Goal: Task Accomplishment & Management: Use online tool/utility

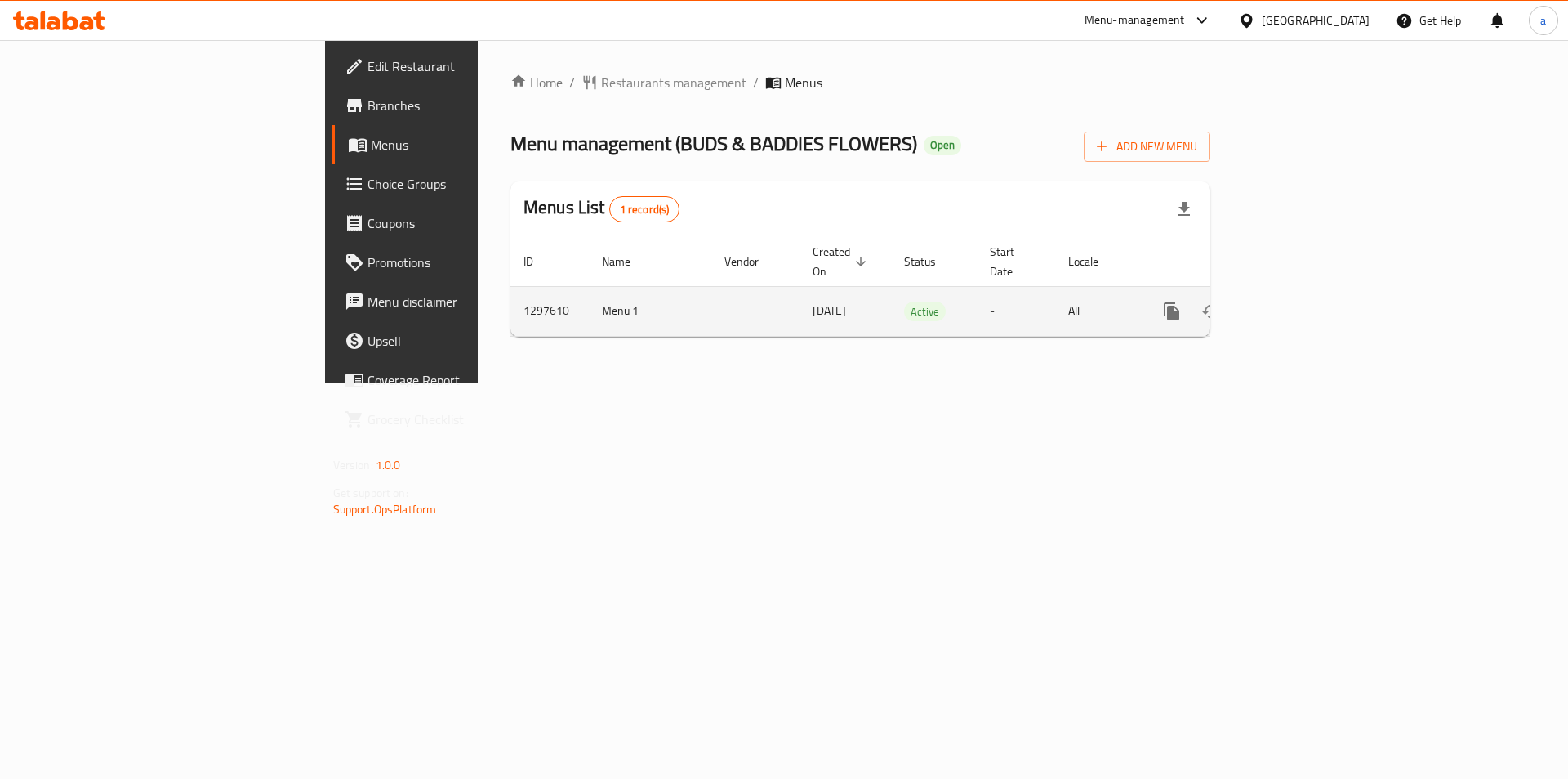
click at [799, 292] on td "[DATE]" at bounding box center [845, 310] width 92 height 50
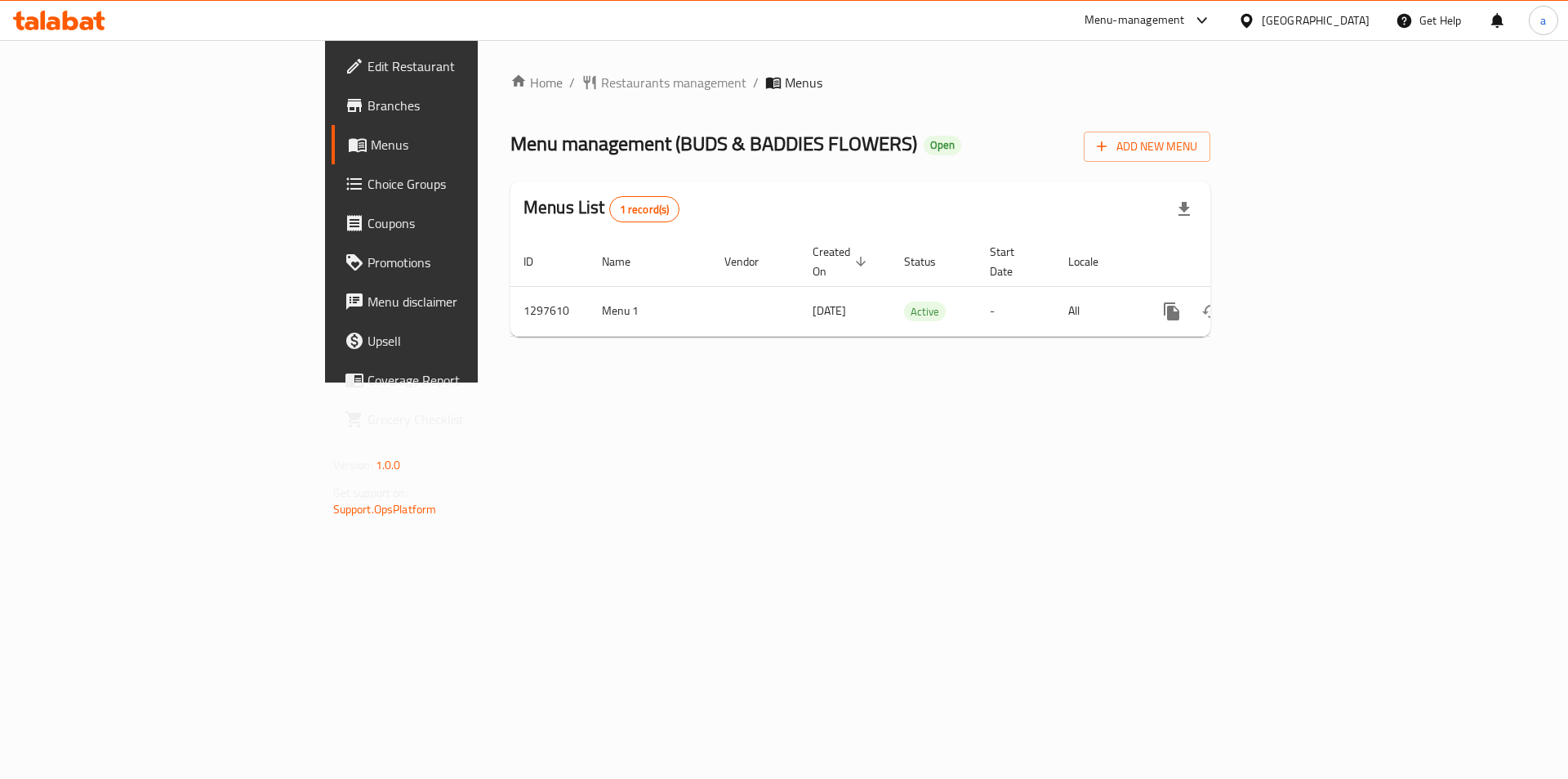
click at [332, 157] on link "Menus" at bounding box center [459, 144] width 256 height 39
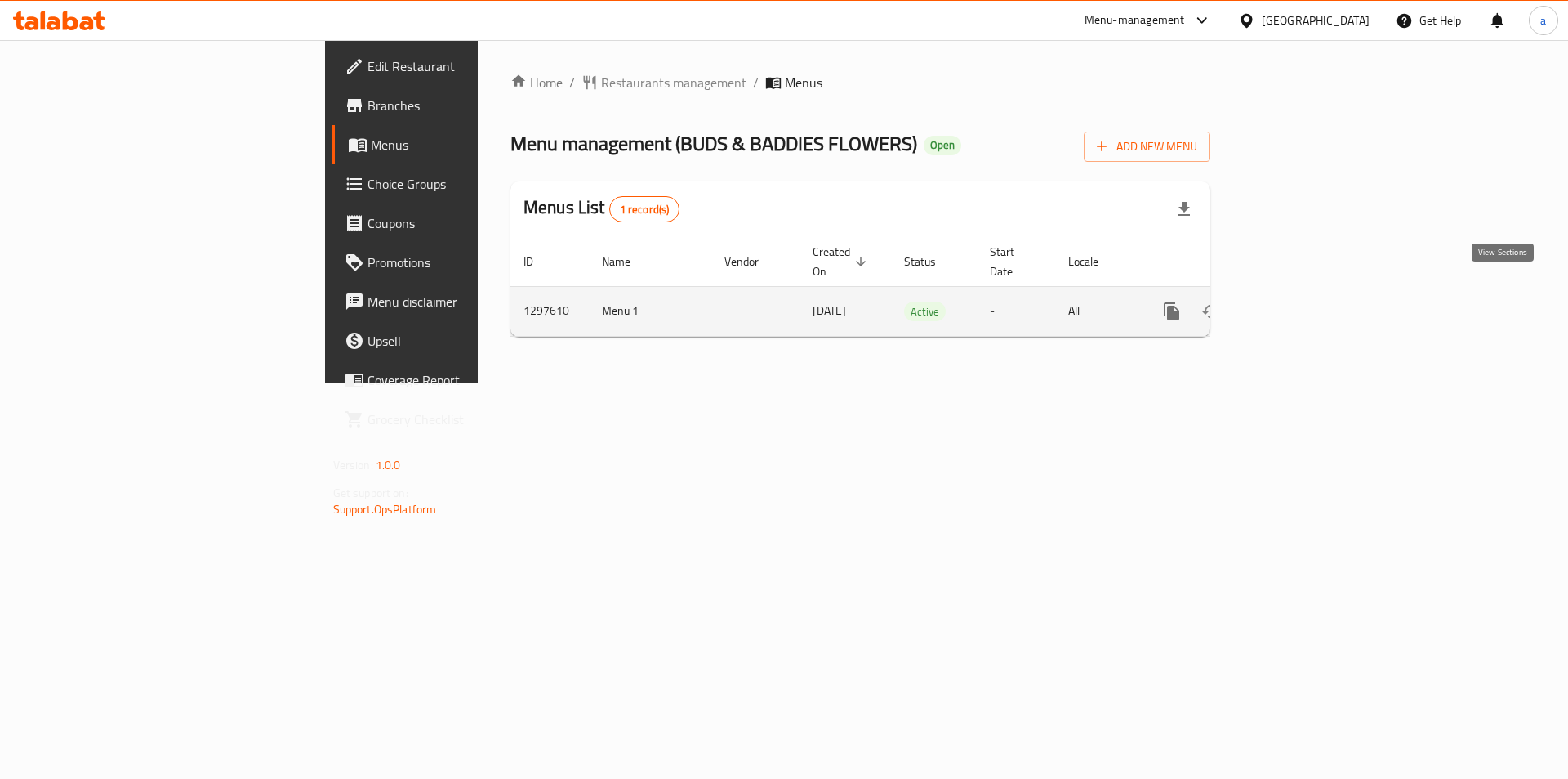
click at [1309, 292] on link "enhanced table" at bounding box center [1289, 311] width 39 height 39
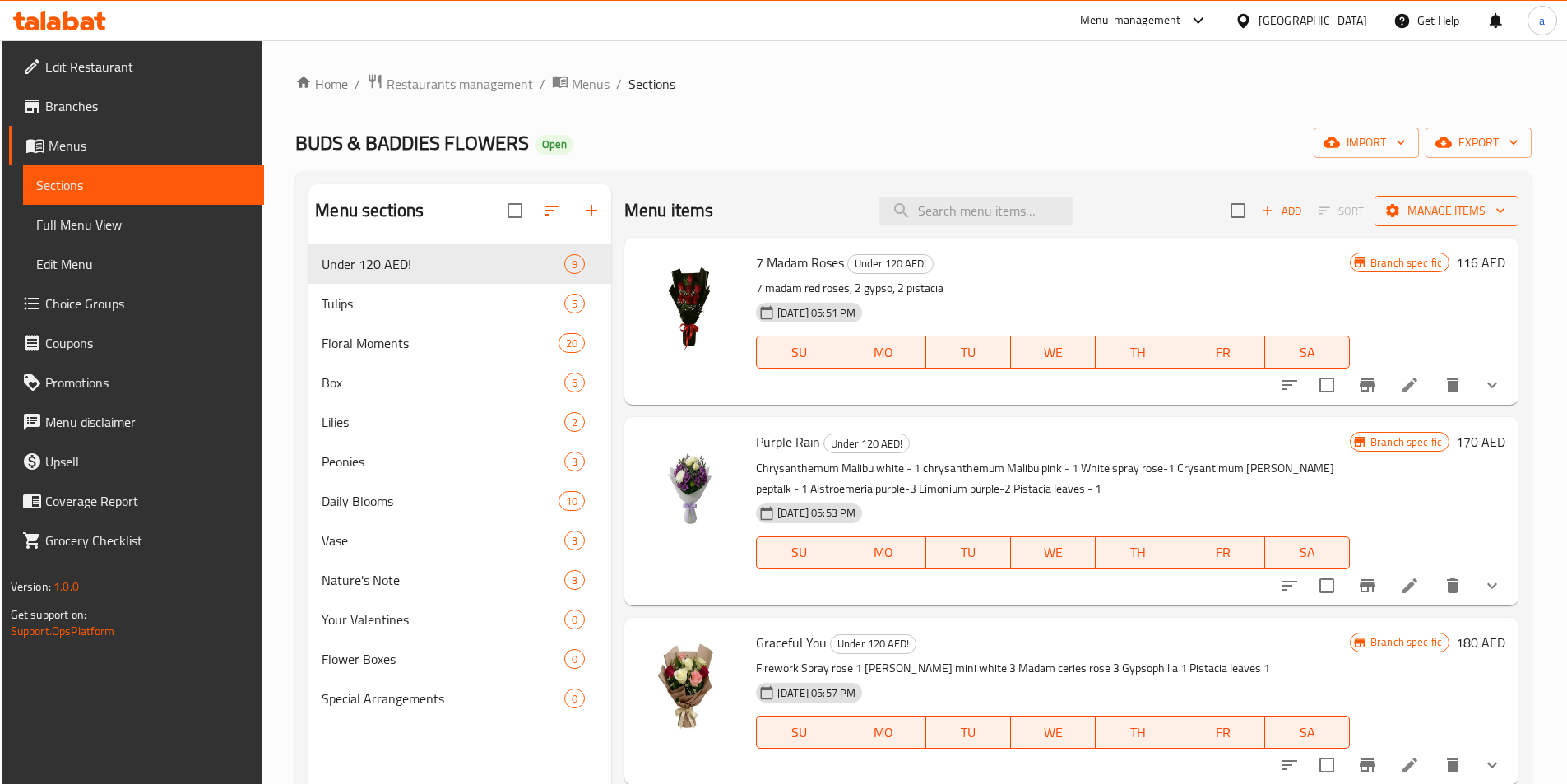
click at [1430, 213] on span "Manage items" at bounding box center [1447, 211] width 117 height 20
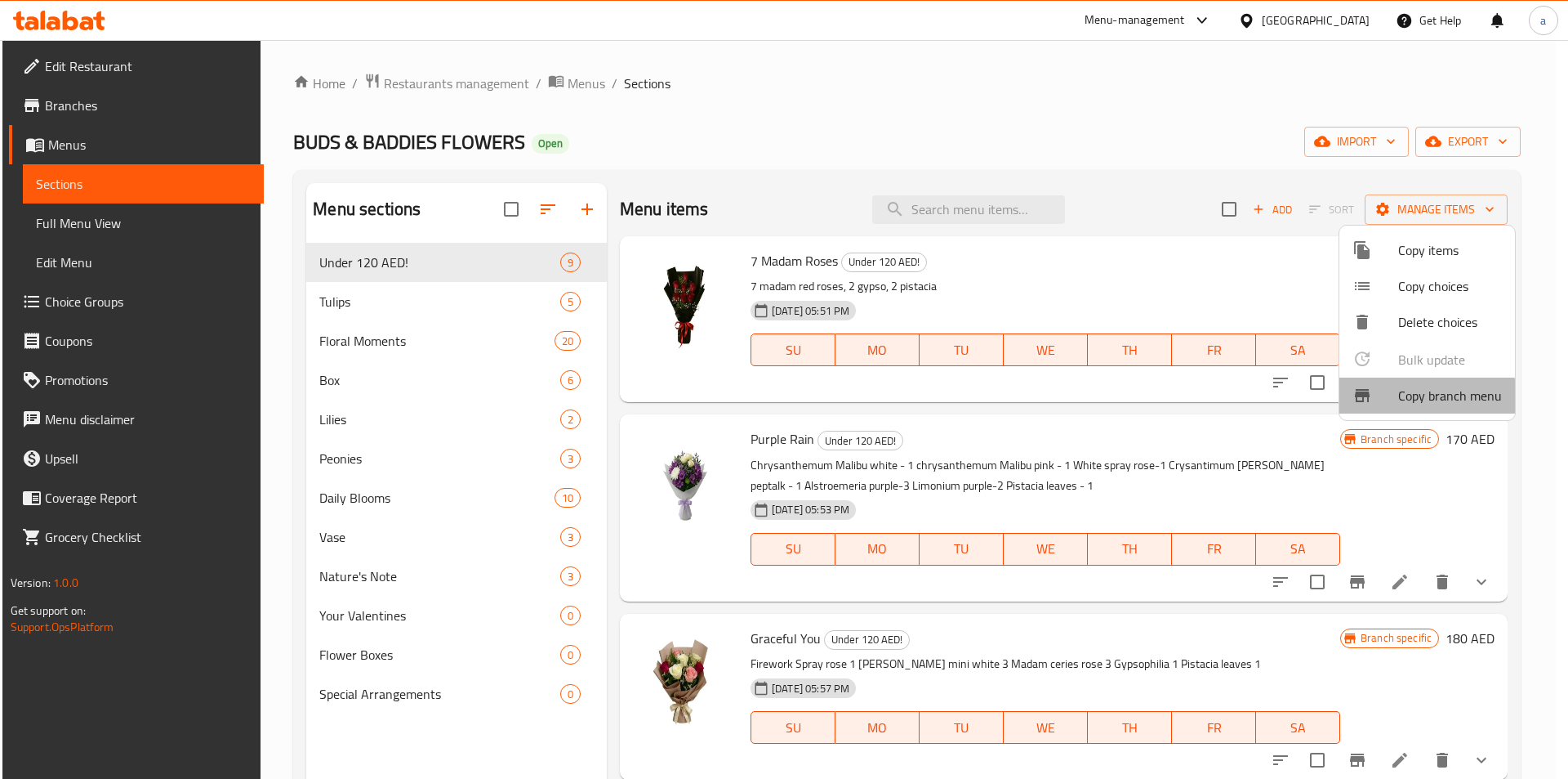
click at [1412, 397] on span "Copy branch menu" at bounding box center [1450, 396] width 104 height 20
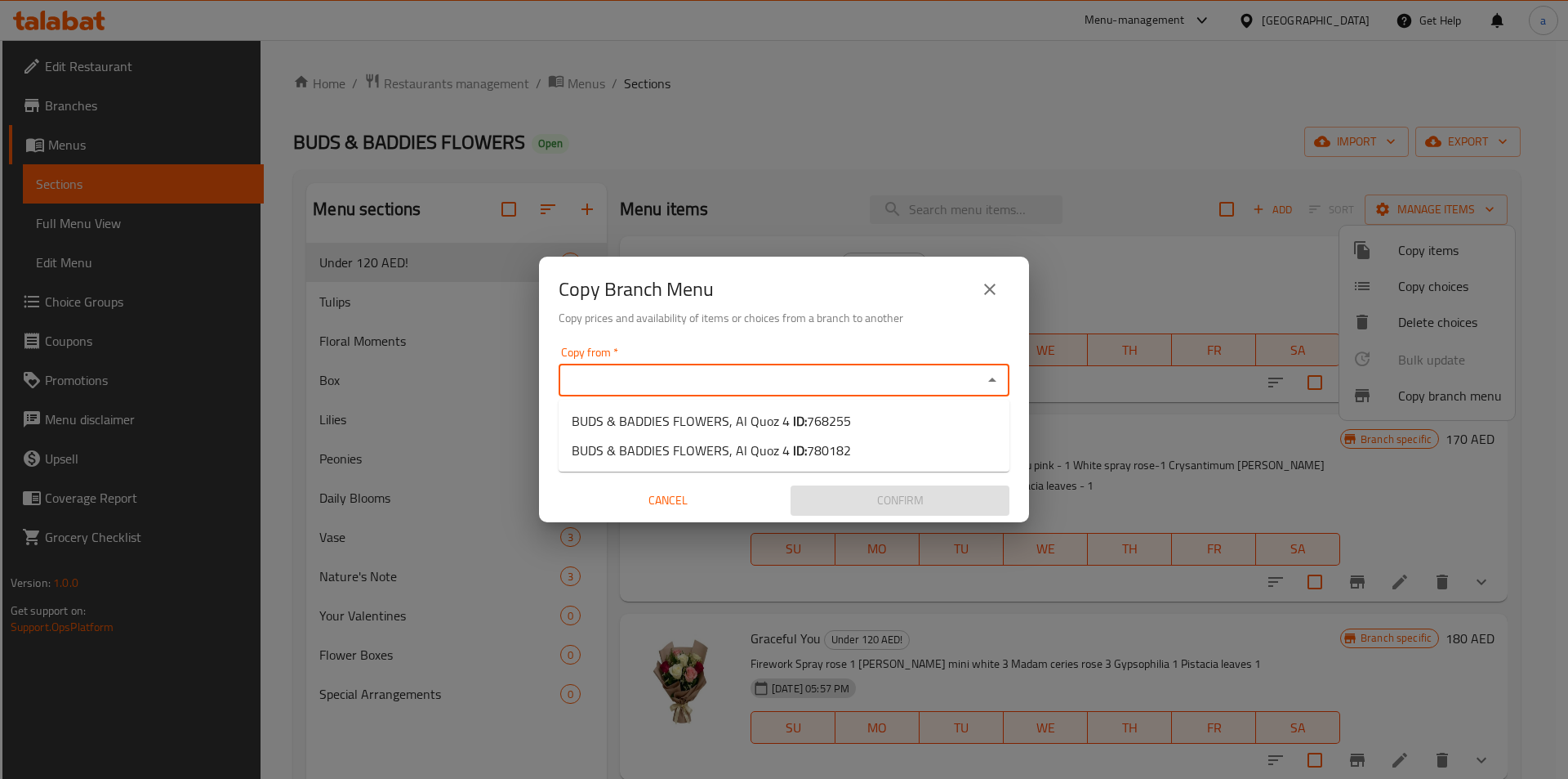
click at [792, 380] on input "Copy from   *" at bounding box center [769, 379] width 414 height 23
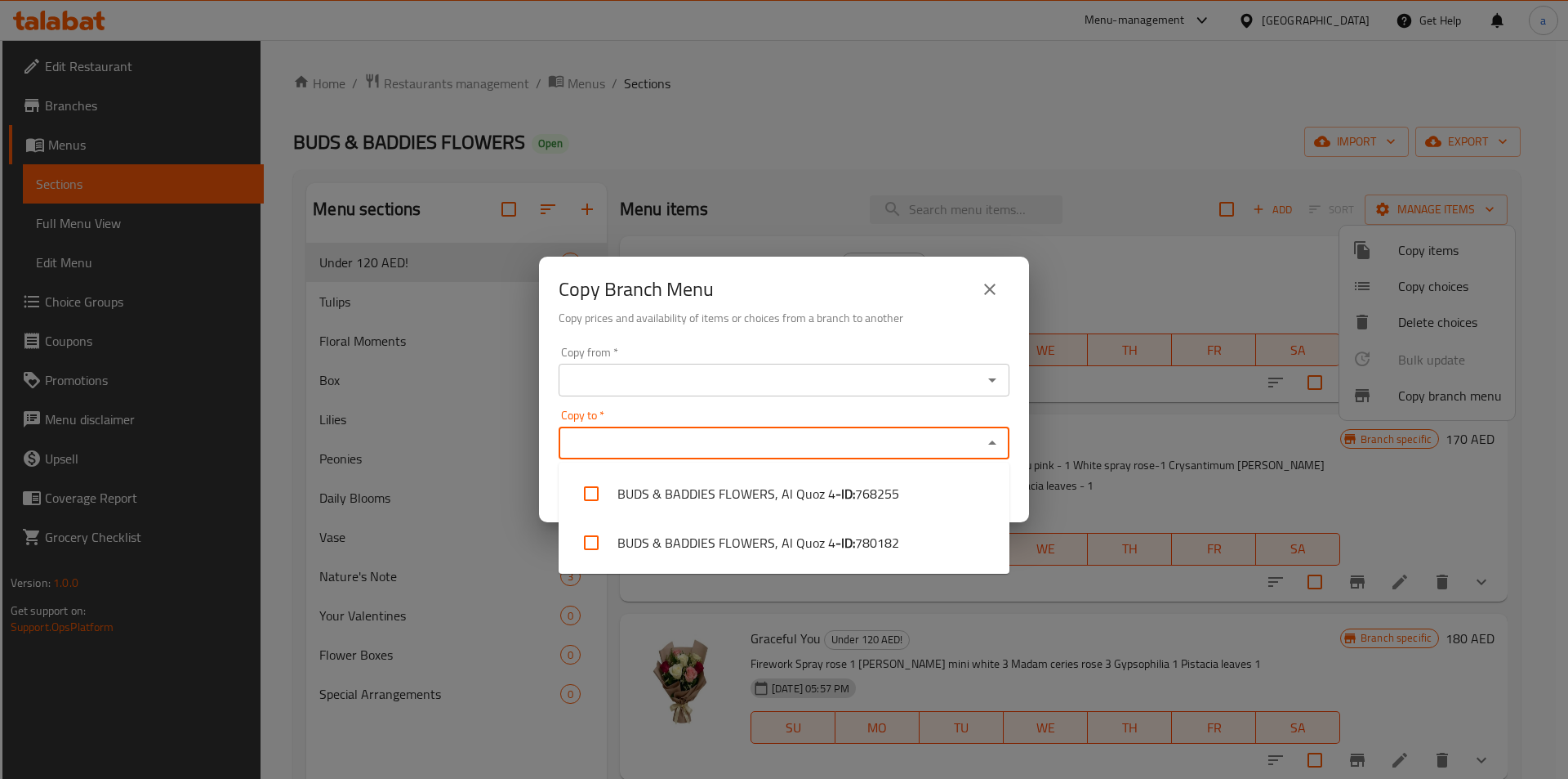
click at [691, 451] on input "Copy to   *" at bounding box center [769, 442] width 414 height 23
paste input "780182"
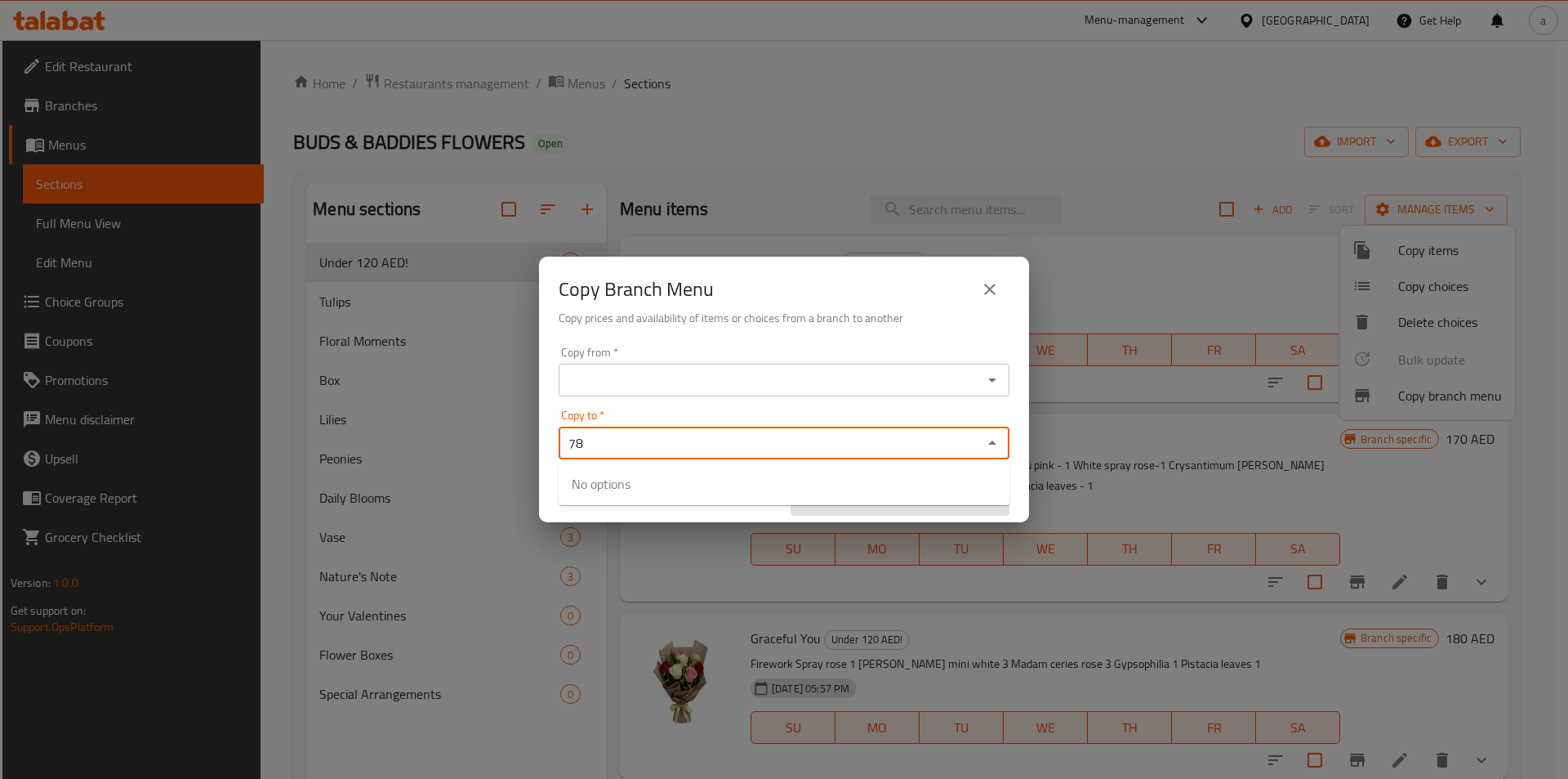
type input "7"
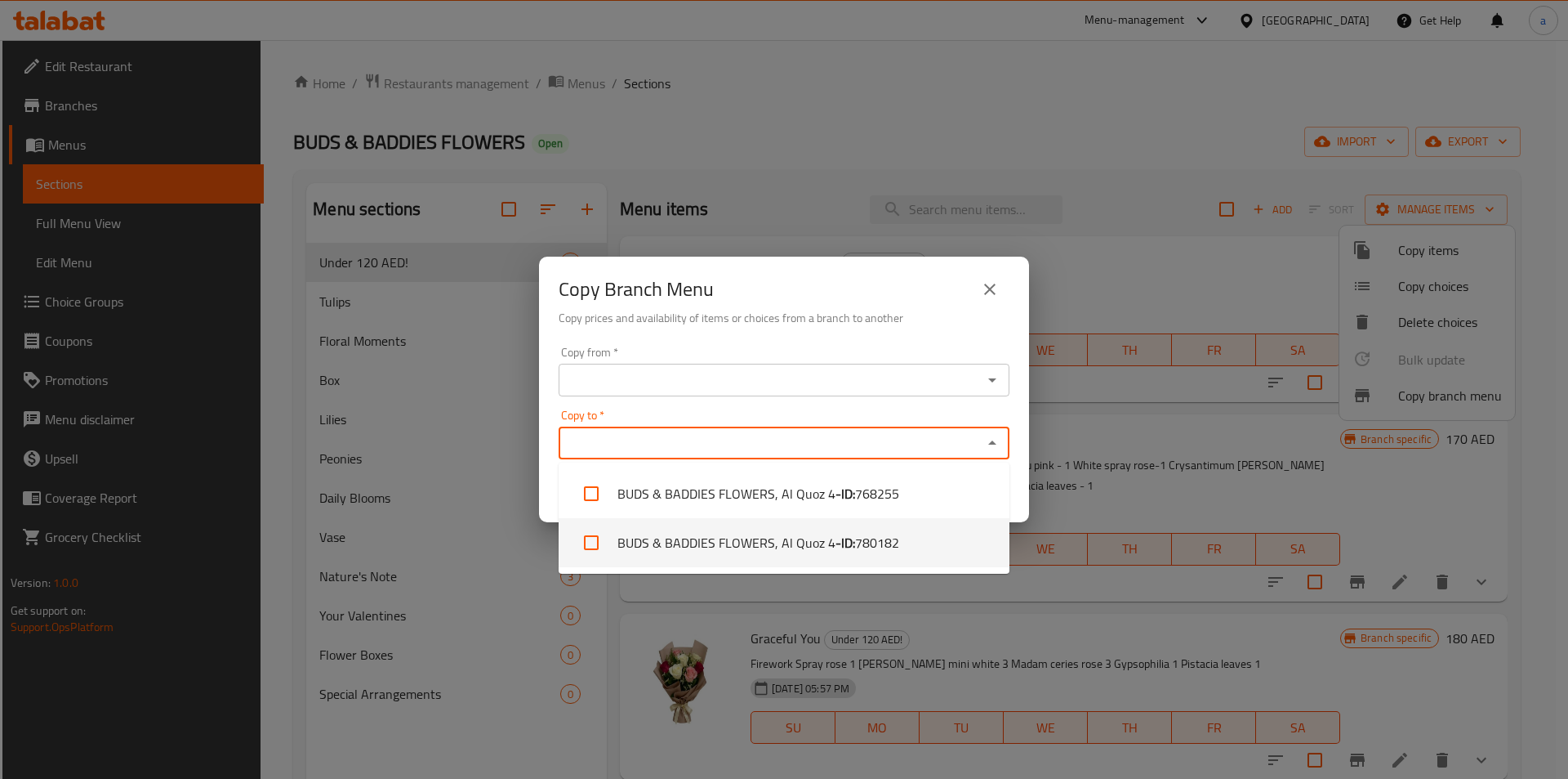
click at [741, 540] on li "BUDS & BADDIES FLOWERS, Al Quoz 4 - ID: 780182" at bounding box center [784, 542] width 451 height 49
checkbox input "true"
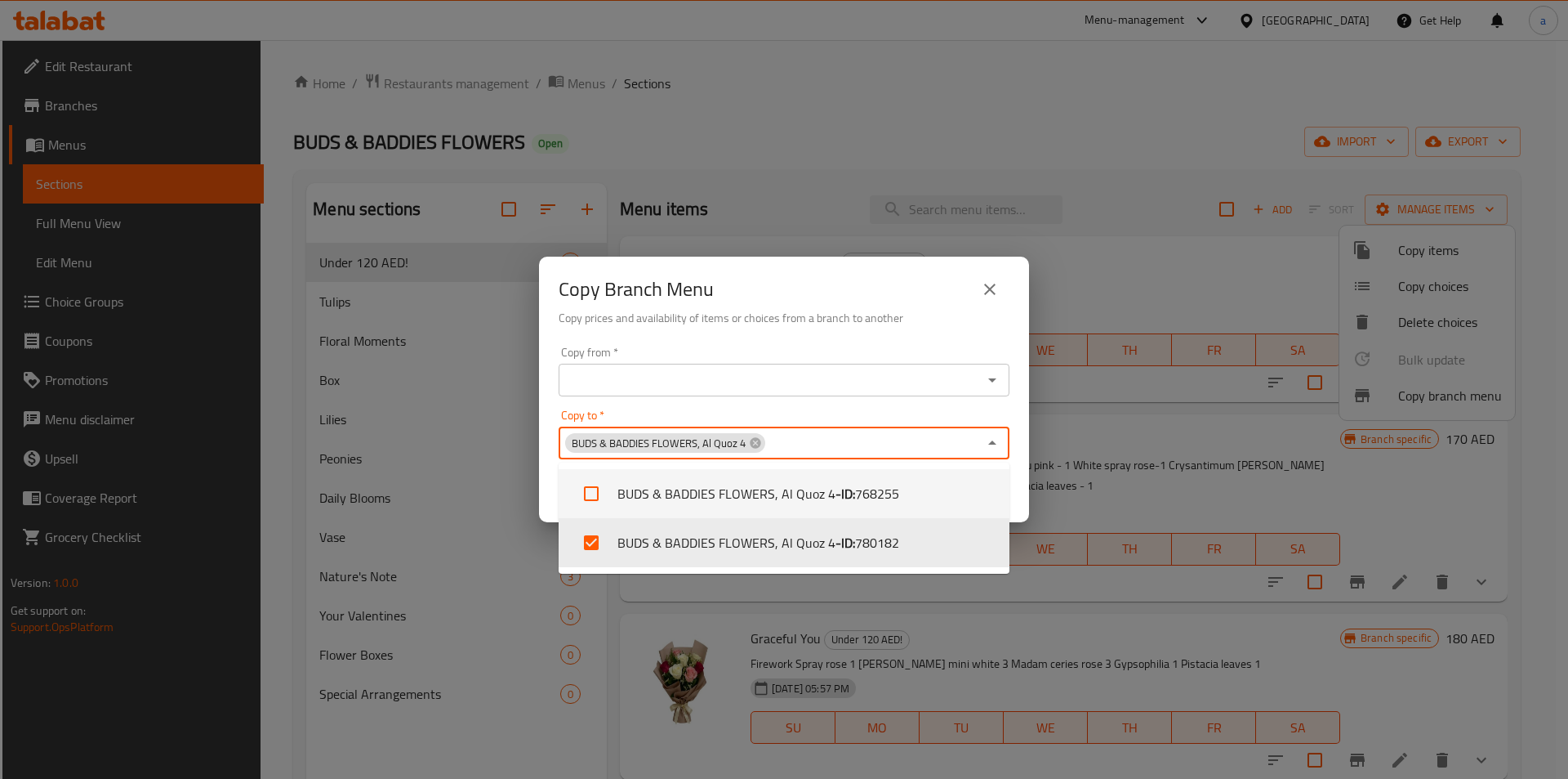
click at [678, 371] on input "Copy from   *" at bounding box center [769, 379] width 414 height 23
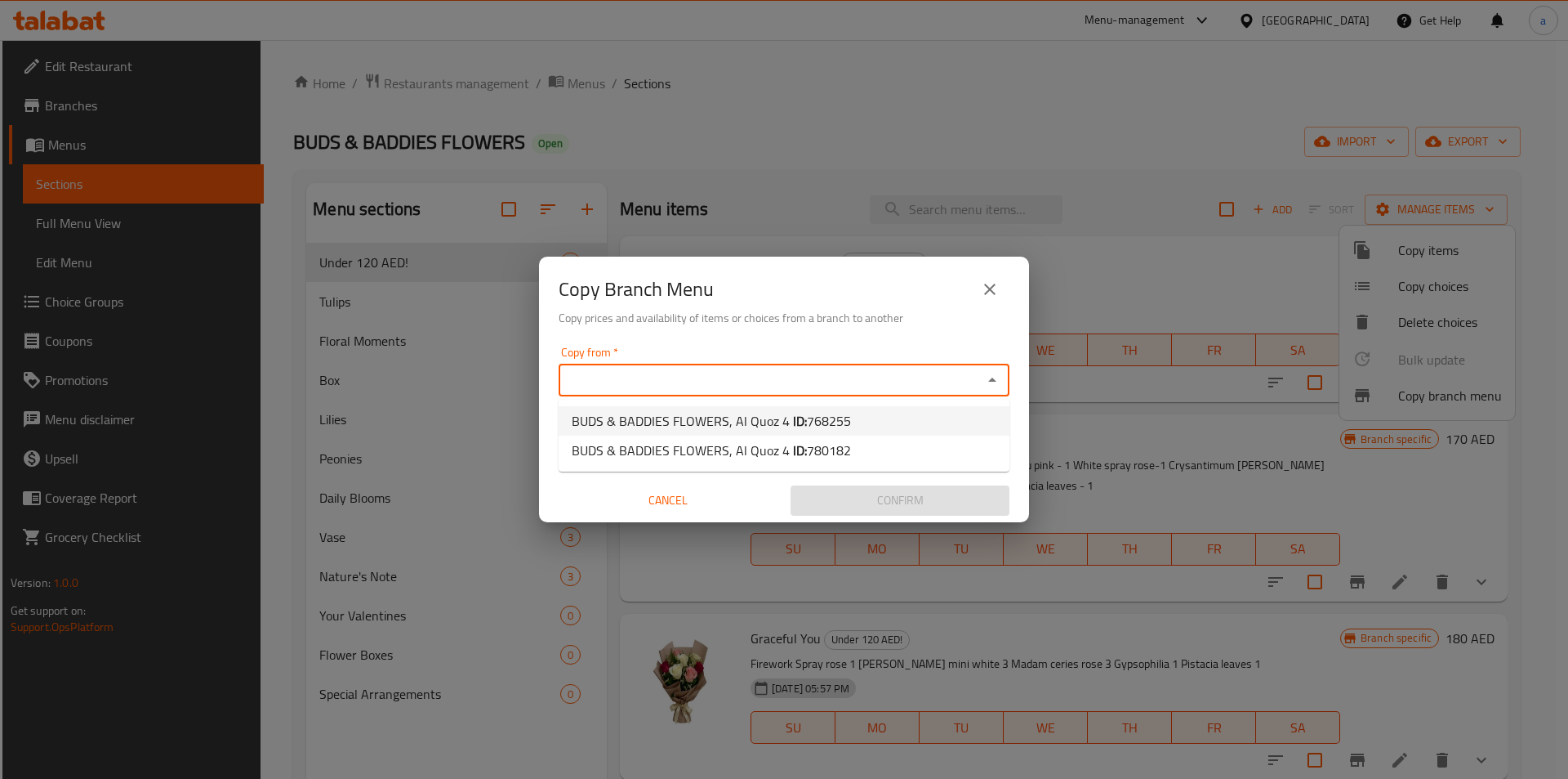
click at [693, 422] on span "BUDS & BADDIES FLOWERS, Al Quoz 4 ID: 768255" at bounding box center [710, 421] width 279 height 20
type input "BUDS & BADDIES FLOWERS, Al Quoz 4"
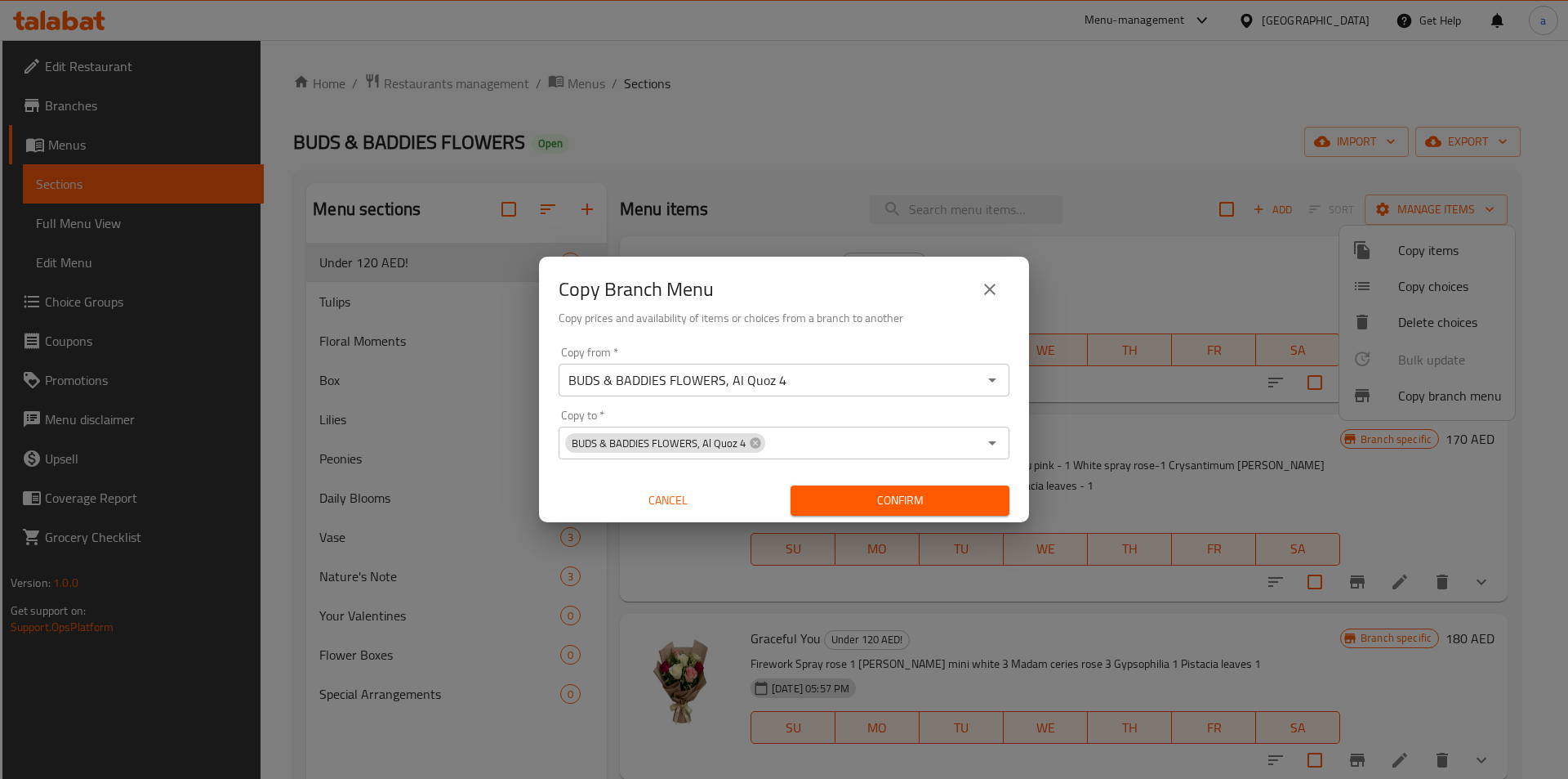
click at [806, 400] on div "Copy from   * BUDS & BADDIES FLOWERS, Al Quoz 4 Copy from * Copy to   * BUDS & …" at bounding box center [784, 430] width 490 height 182
click at [819, 392] on div "BUDS & BADDIES FLOWERS, Al Quoz 4 Copy from *" at bounding box center [784, 380] width 451 height 33
click at [883, 365] on div "BUDS & BADDIES FLOWERS, Al Quoz 4 Copy from *" at bounding box center [784, 380] width 451 height 33
click at [1005, 379] on div "BUDS & BADDIES FLOWERS, Al Quoz 4 Copy from *" at bounding box center [784, 380] width 451 height 33
click at [990, 379] on icon "Open" at bounding box center [991, 380] width 8 height 4
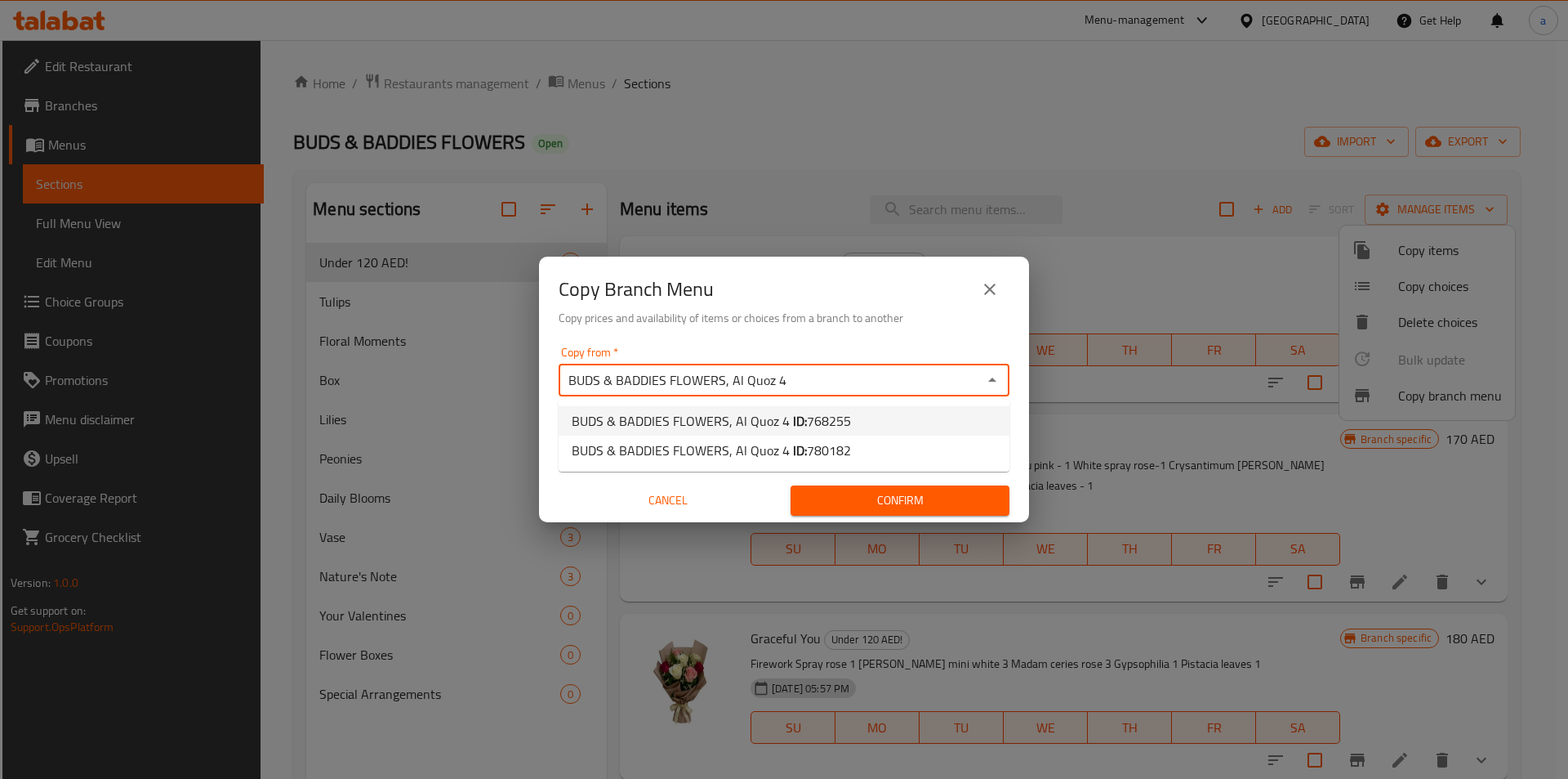
drag, startPoint x: 849, startPoint y: 415, endPoint x: 773, endPoint y: 390, distance: 80.0
click at [817, 376] on body "​ Menu-management [GEOGRAPHIC_DATA] Get Help a Edit Restaurant Branches Menus S…" at bounding box center [784, 410] width 1568 height 739
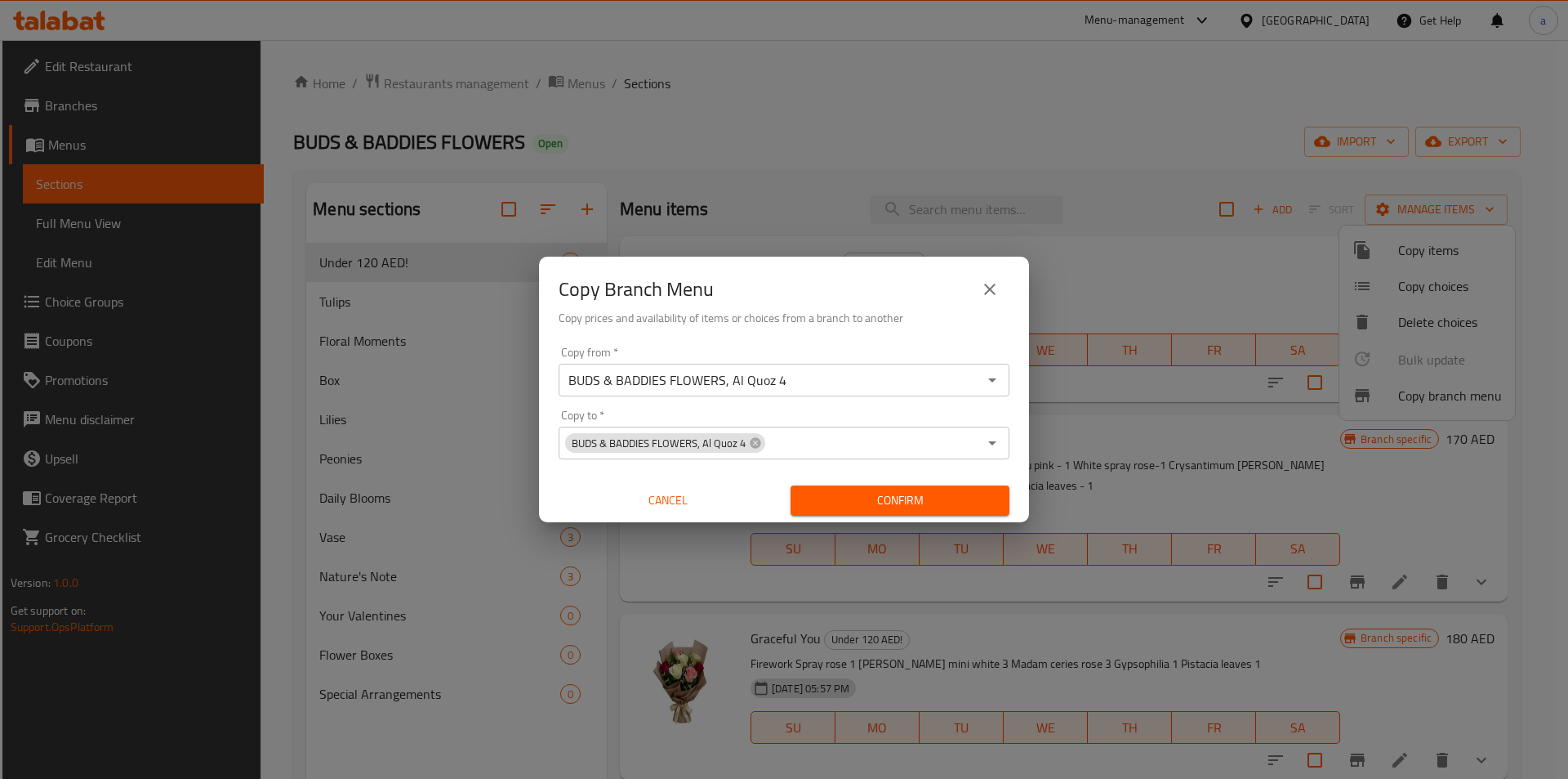
click at [845, 501] on span "Confirm" at bounding box center [900, 501] width 193 height 20
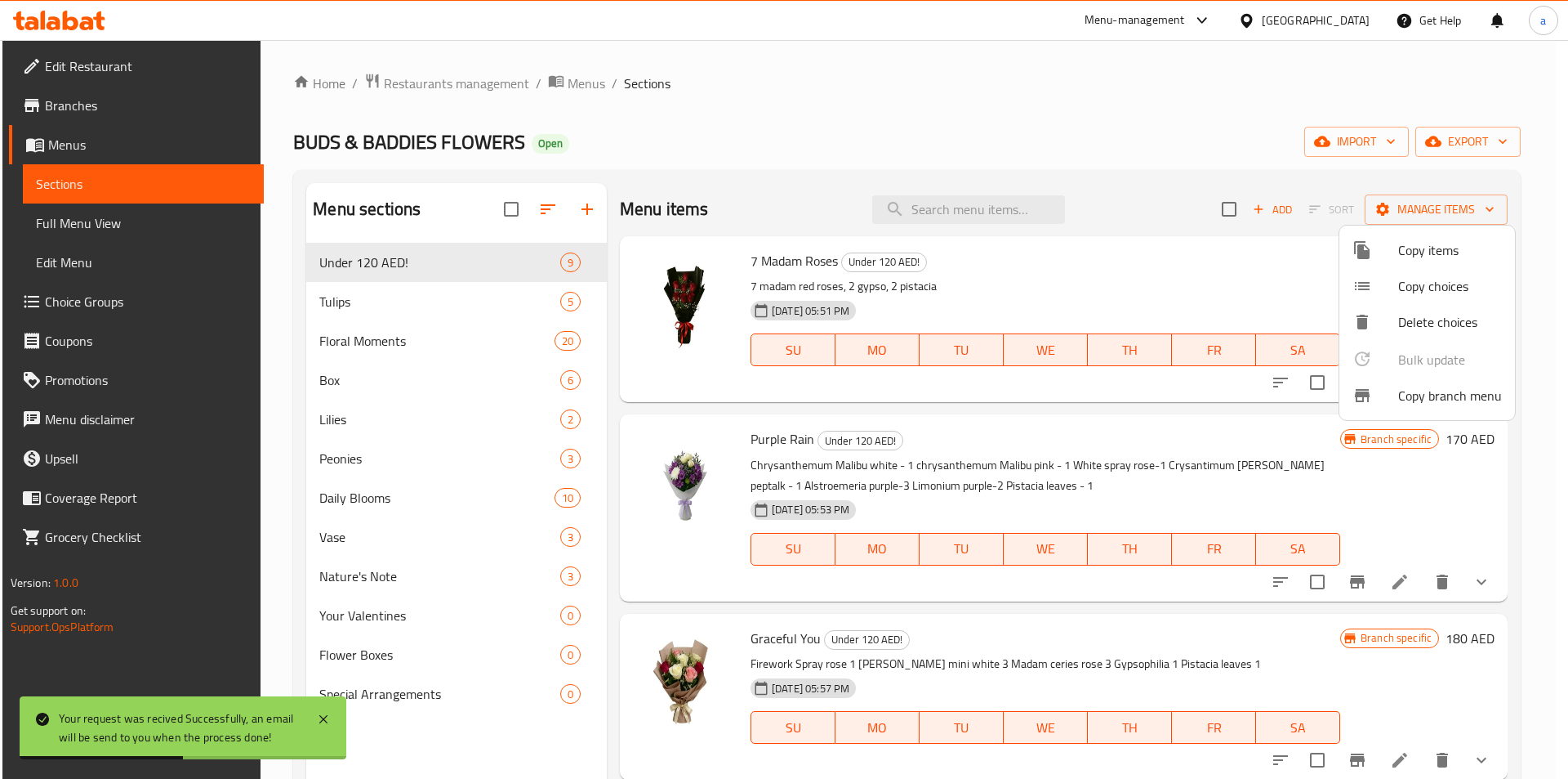
click at [437, 561] on div at bounding box center [784, 390] width 1568 height 779
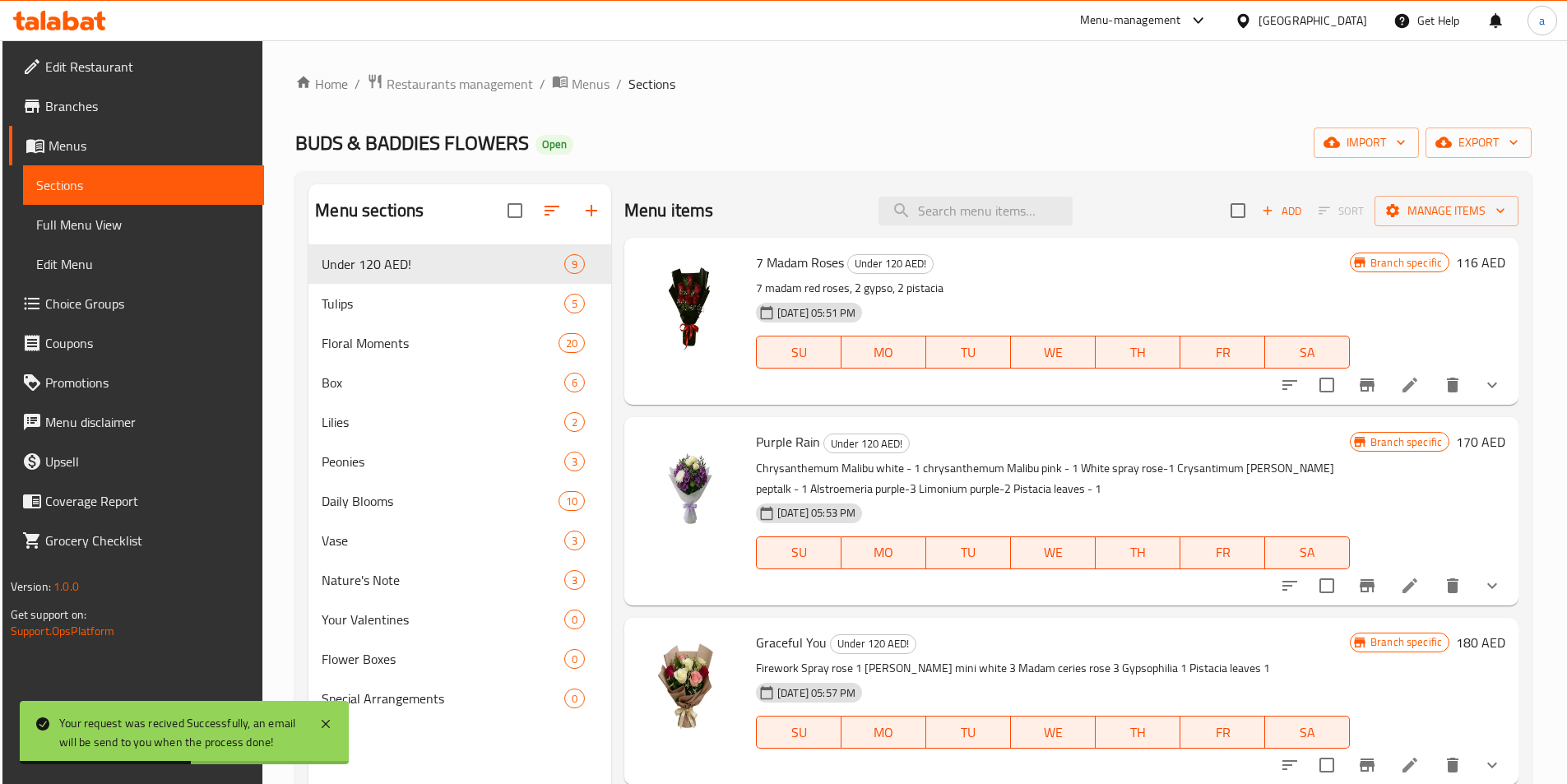
click at [410, 583] on span "Nature's Note" at bounding box center [443, 580] width 243 height 20
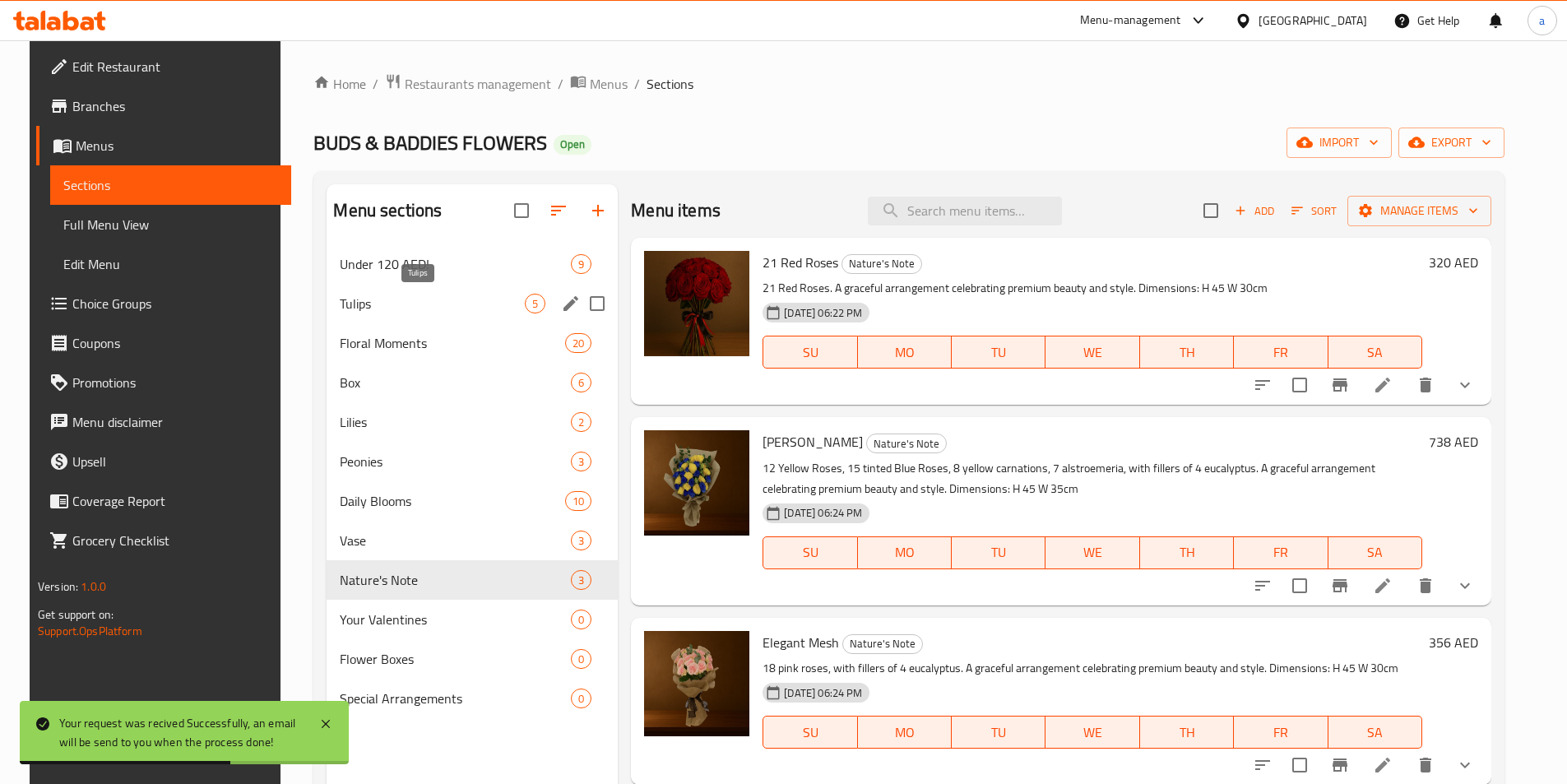
click at [451, 289] on div "Tulips 5" at bounding box center [472, 303] width 291 height 39
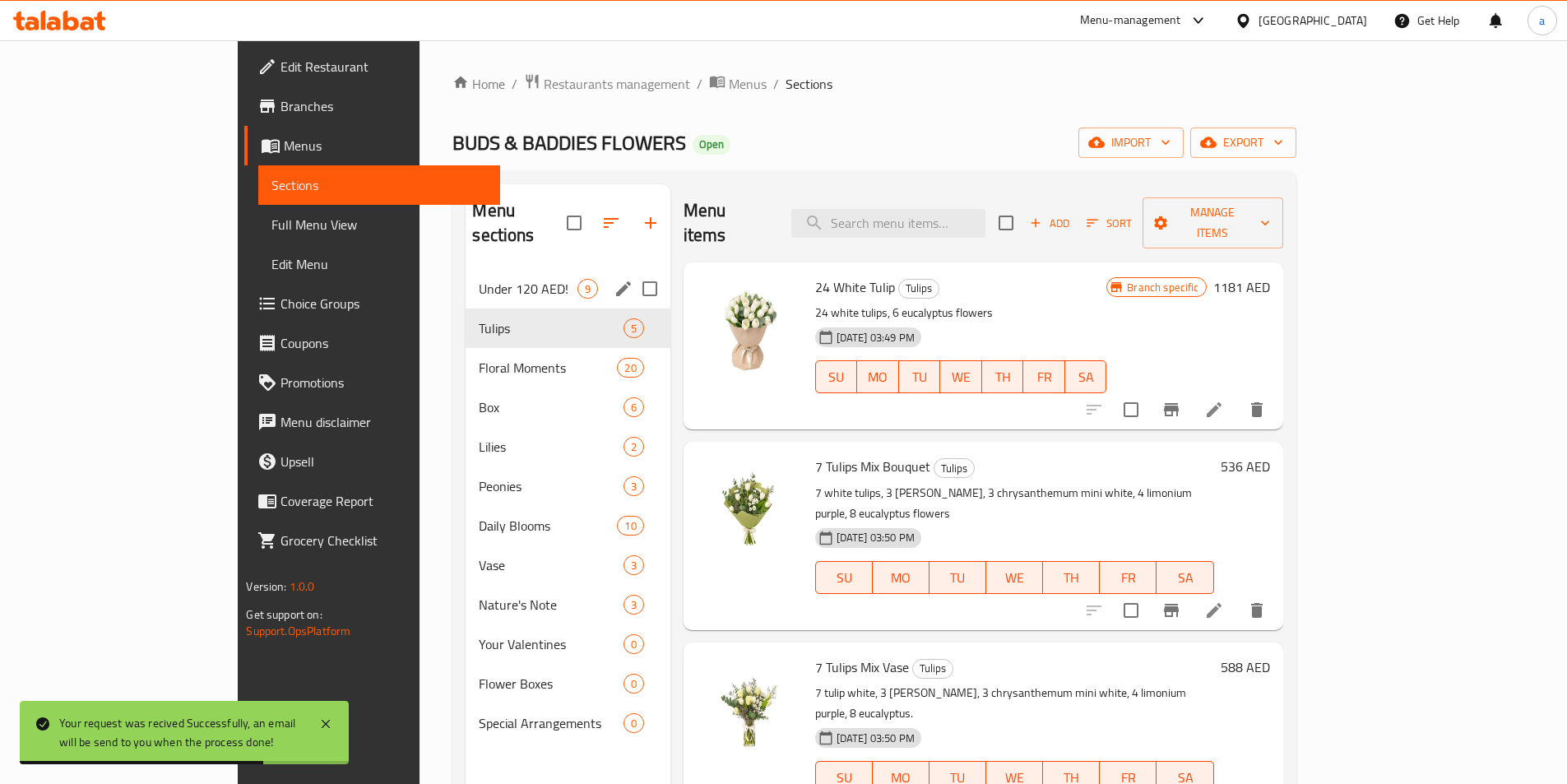
click at [466, 269] on div "Under 120 AED! 9" at bounding box center [567, 289] width 204 height 39
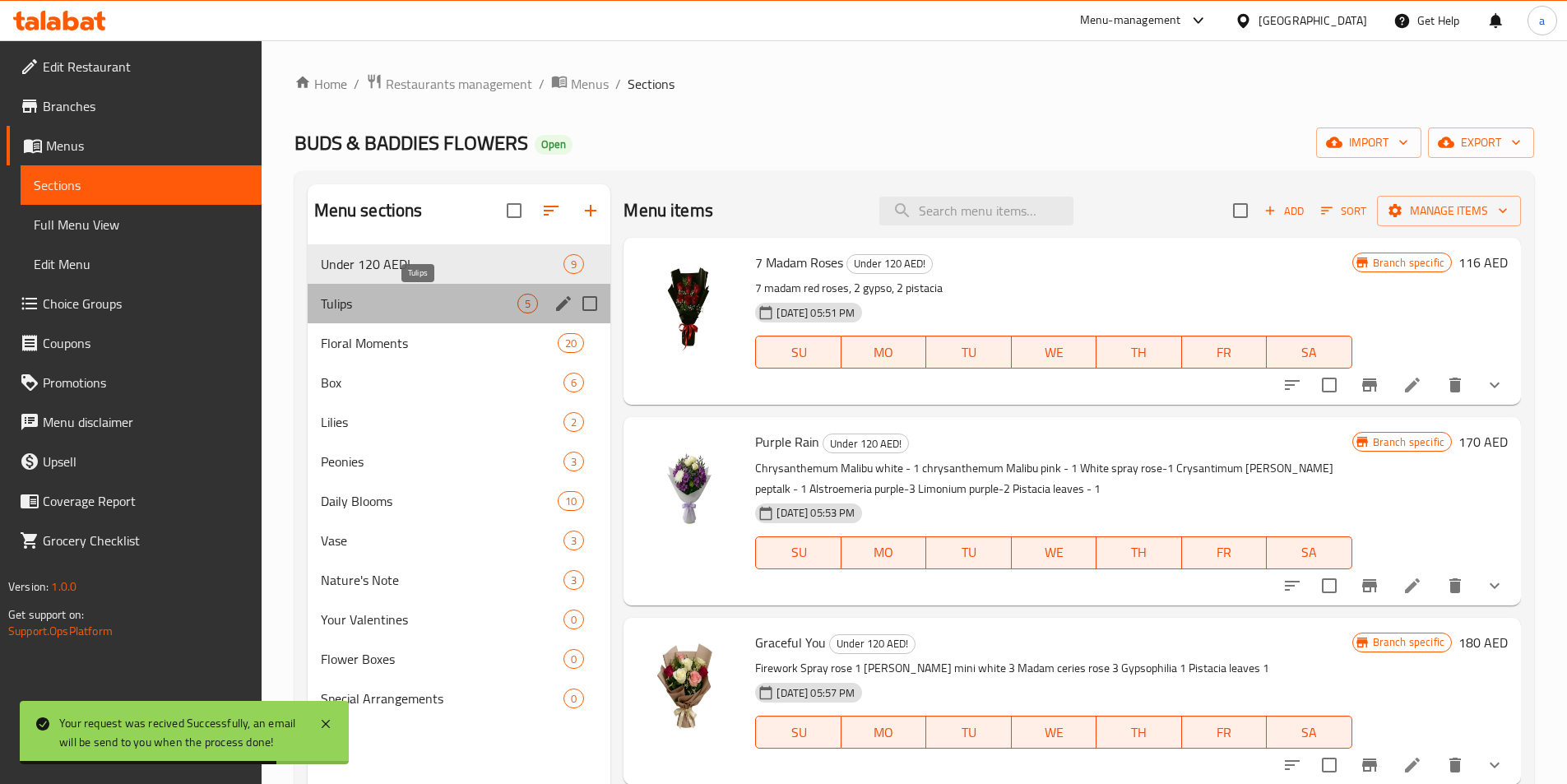
click at [417, 312] on span "Tulips" at bounding box center [419, 304] width 197 height 20
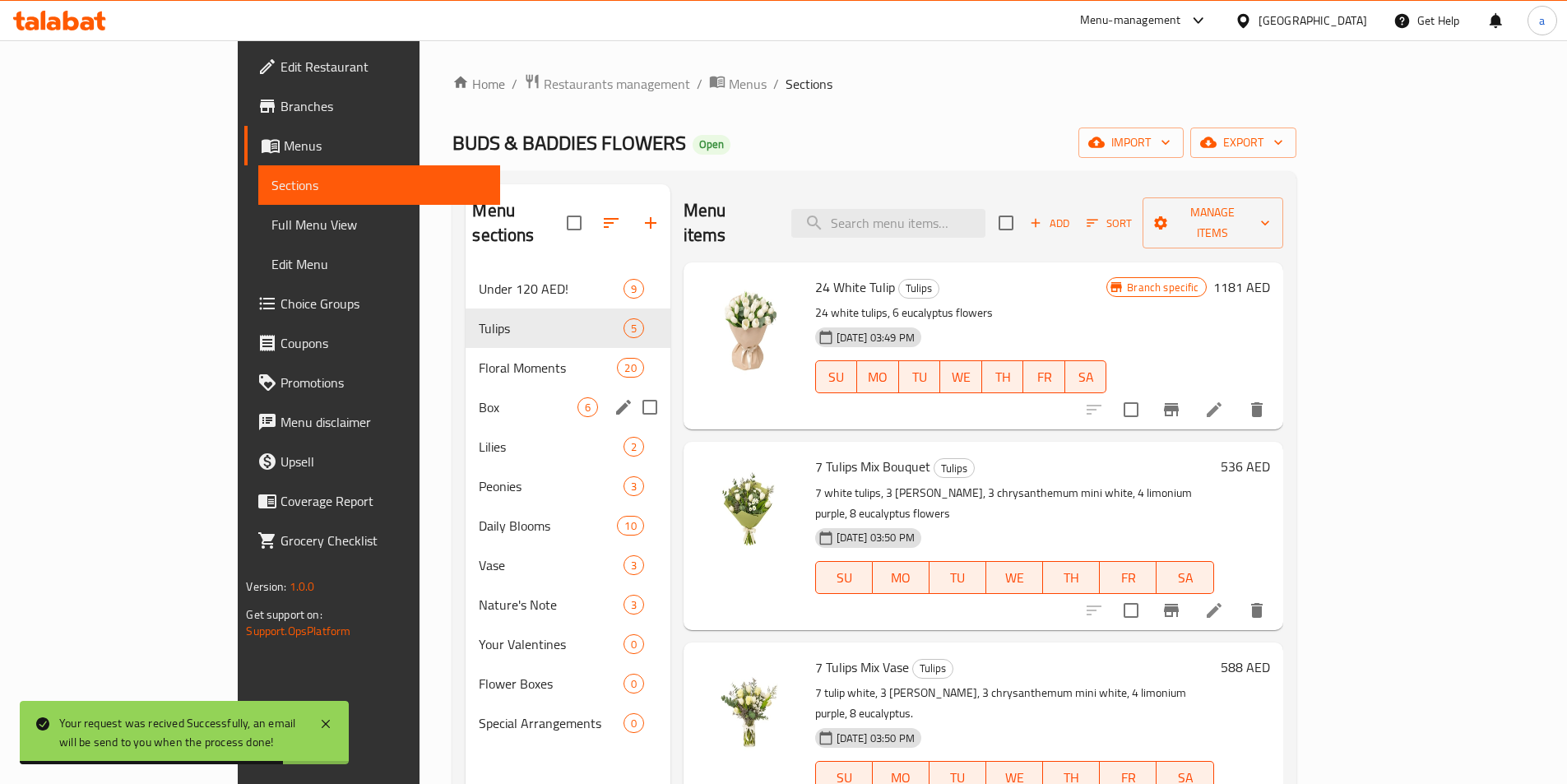
click at [466, 398] on div "Box 6" at bounding box center [567, 407] width 204 height 39
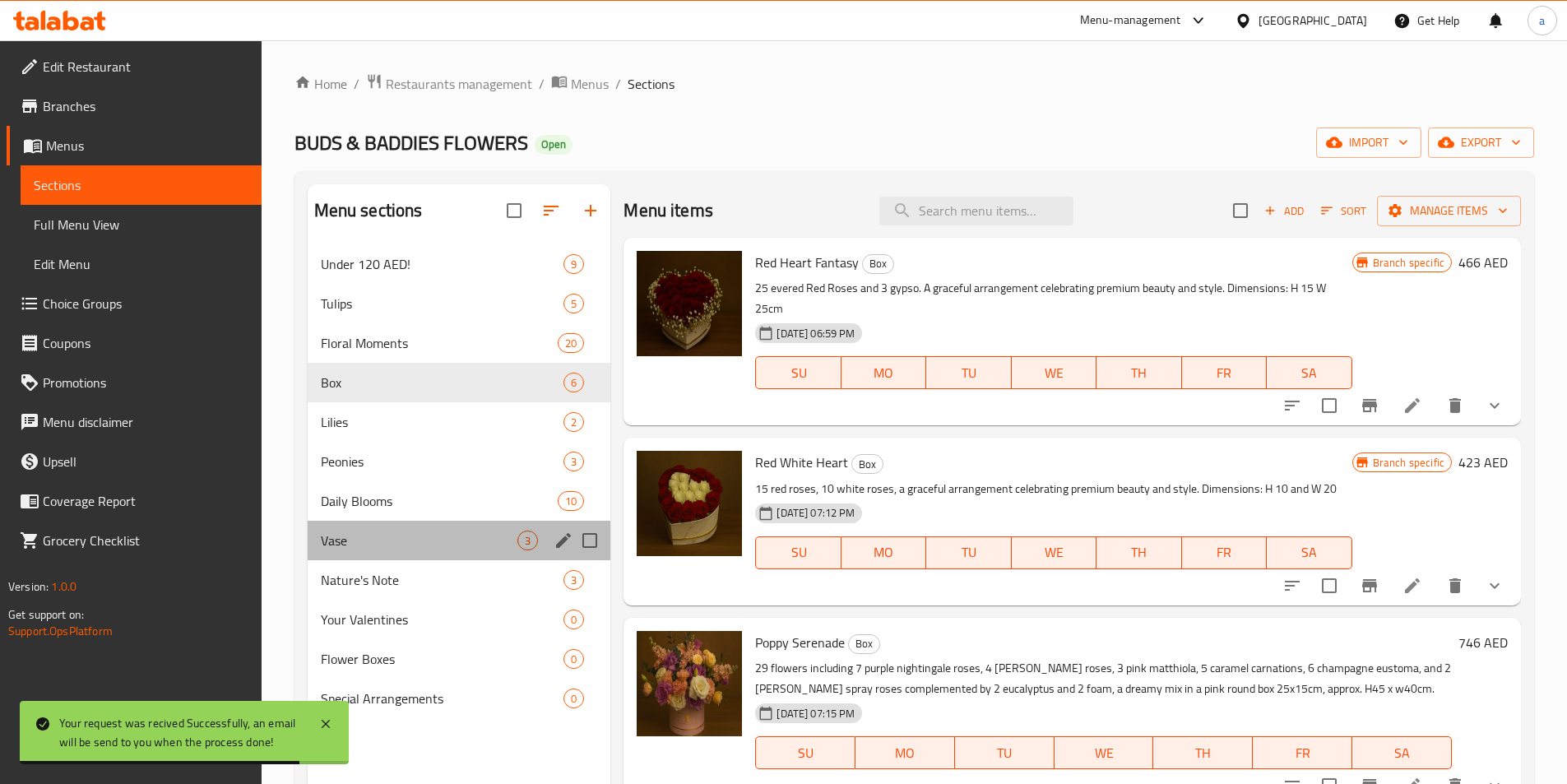
click at [365, 524] on div "Vase 3" at bounding box center [459, 539] width 303 height 39
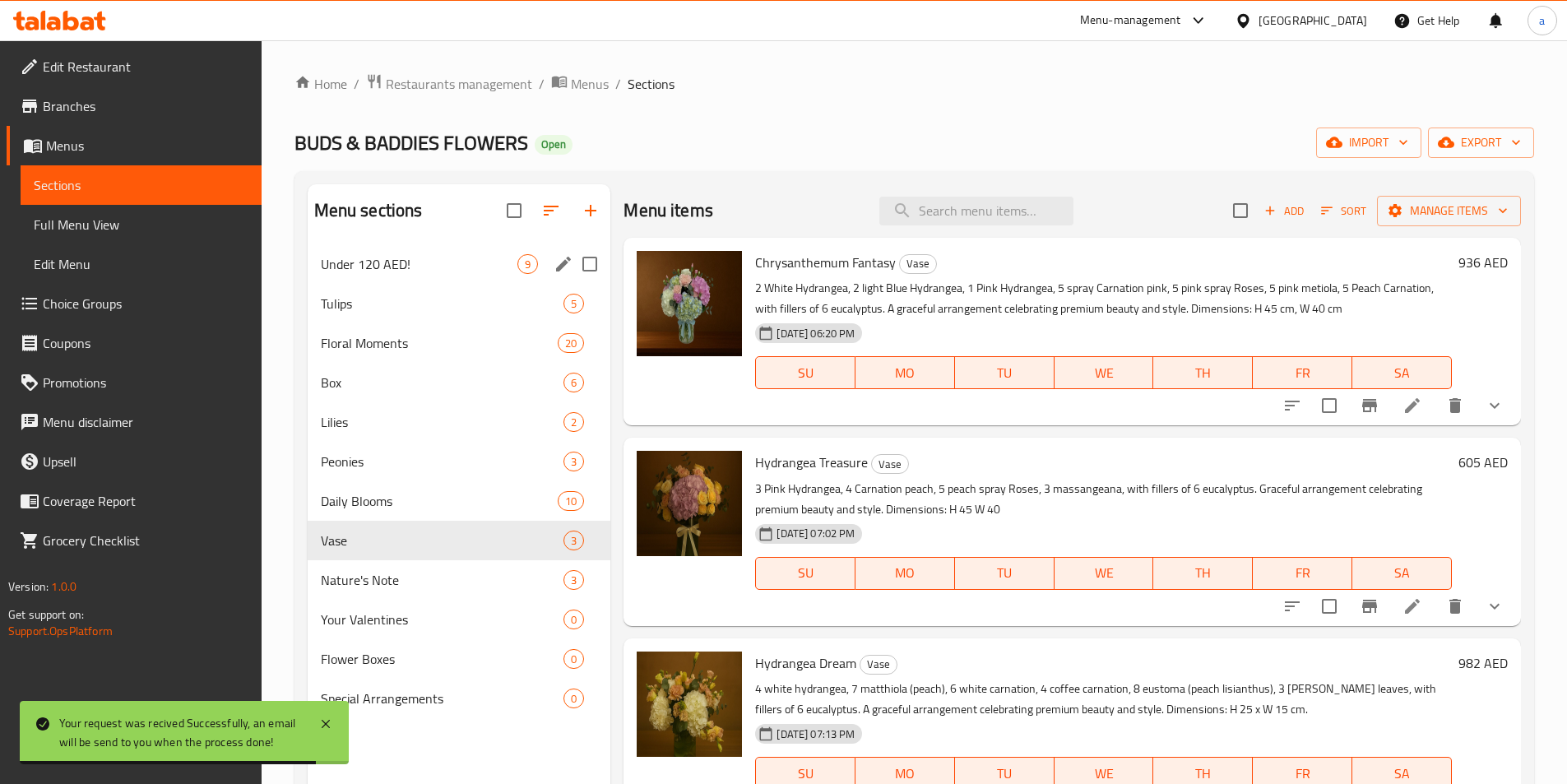
click at [312, 269] on div "Under 120 AED! 9" at bounding box center [459, 264] width 303 height 39
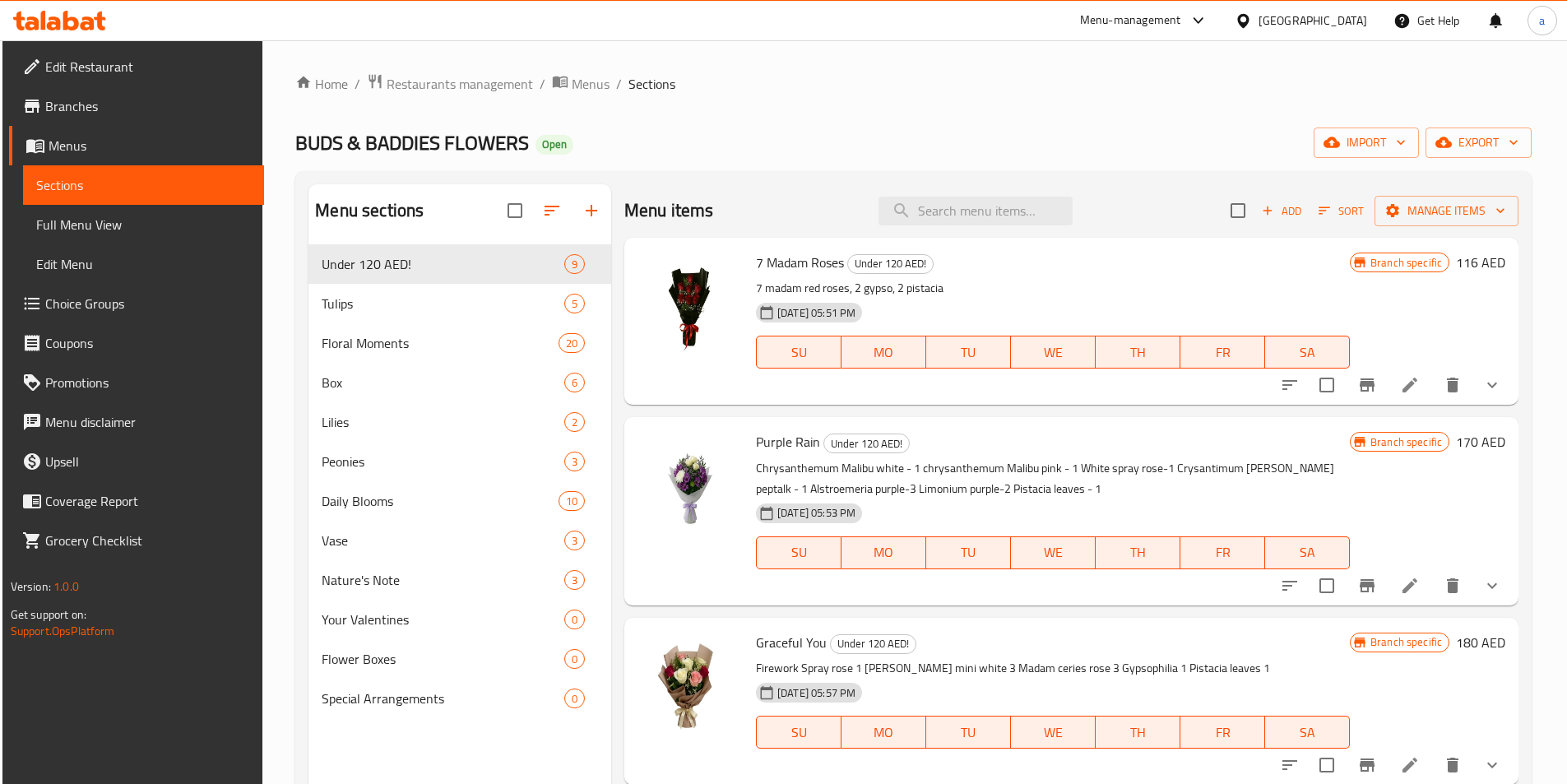
click at [80, 115] on span "Branches" at bounding box center [148, 106] width 205 height 20
